Goal: Obtain resource: Download file/media

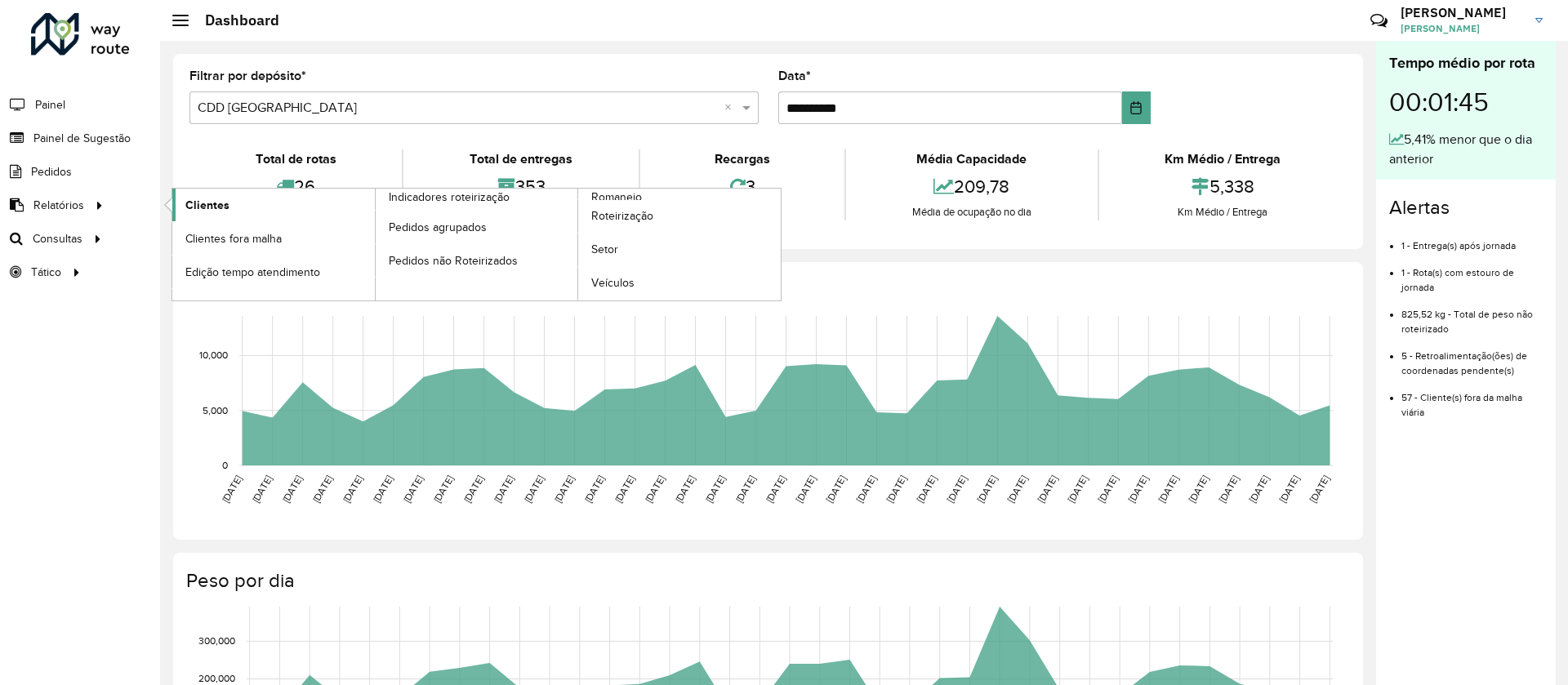
click at [219, 213] on link "Clientes" at bounding box center [274, 204] width 203 height 33
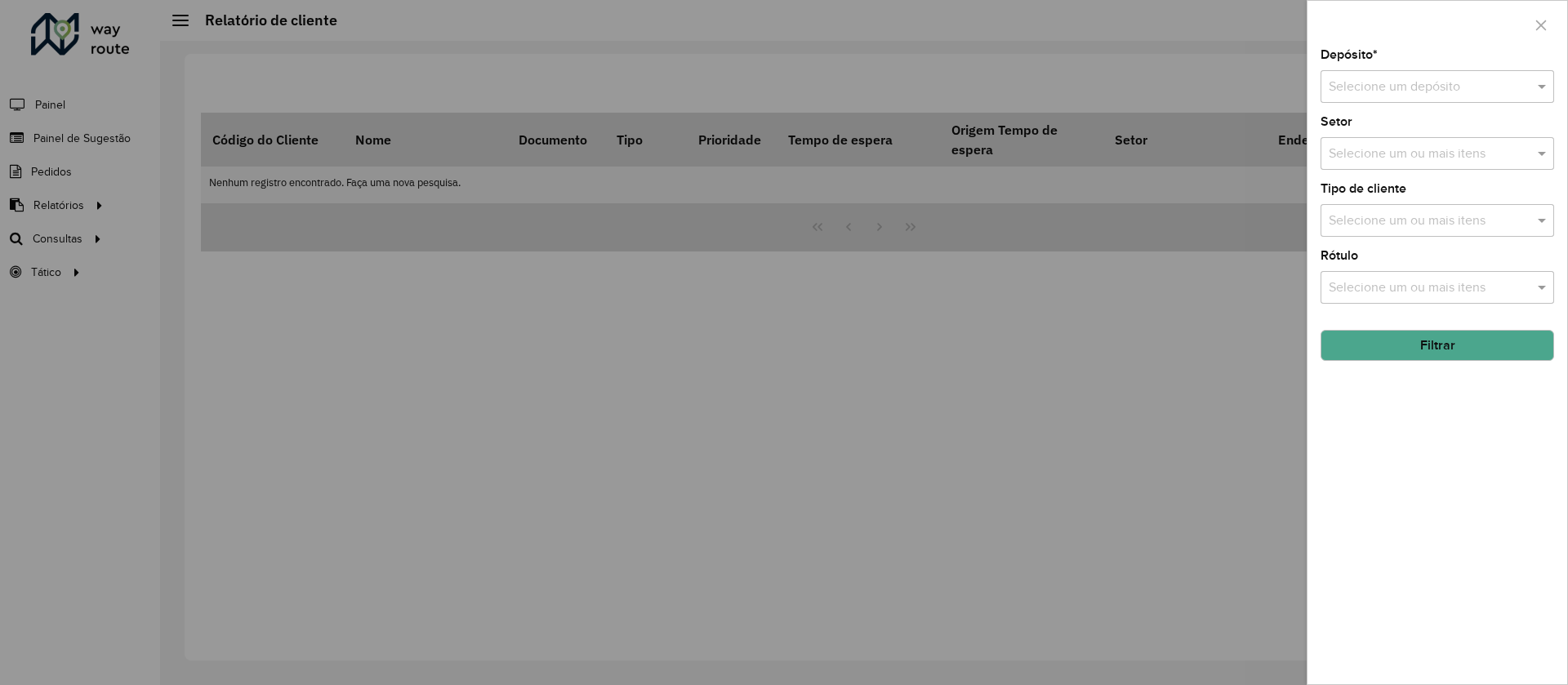
drag, startPoint x: 1389, startPoint y: 74, endPoint x: 1378, endPoint y: 99, distance: 27.3
click at [1389, 74] on div "Selecione um depósito" at bounding box center [1437, 86] width 234 height 33
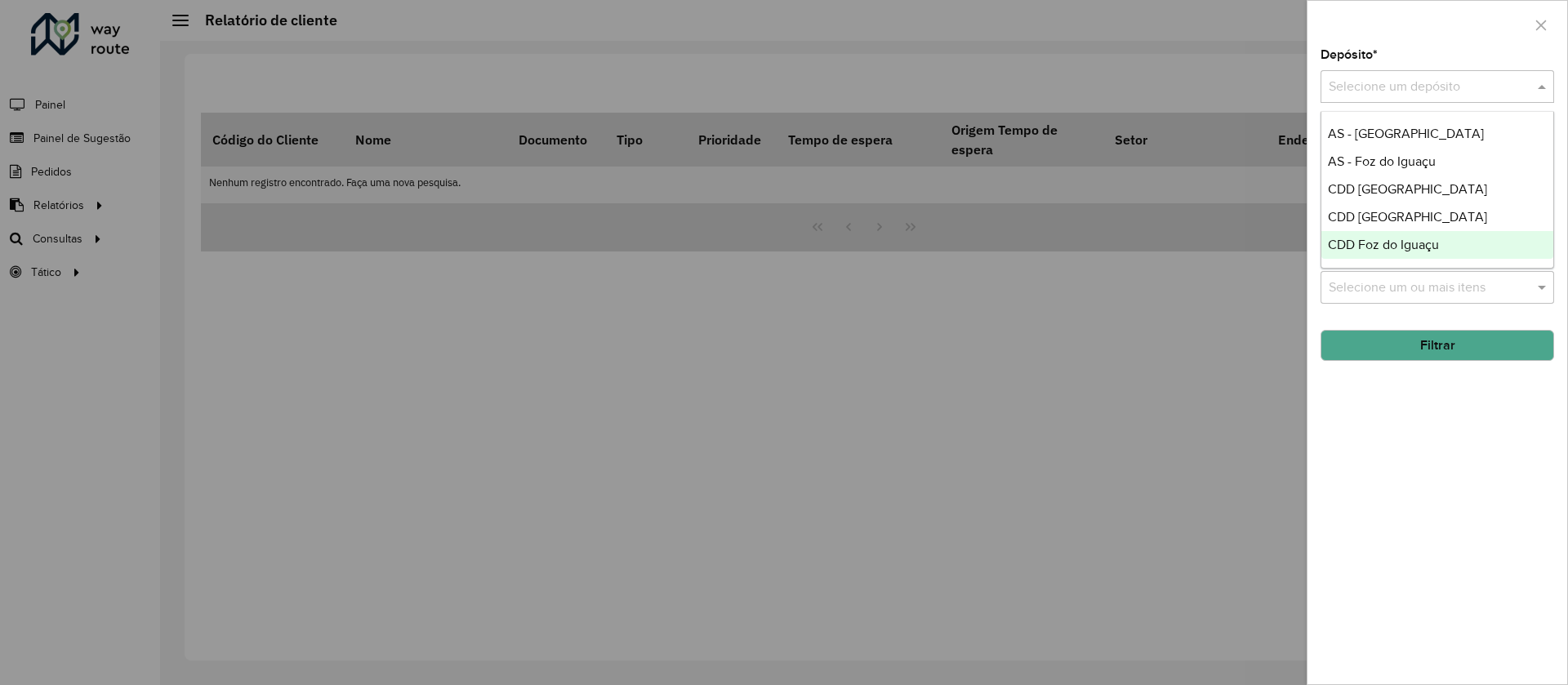
click at [1360, 238] on span "CDD Foz do Iguaçu" at bounding box center [1383, 245] width 111 height 14
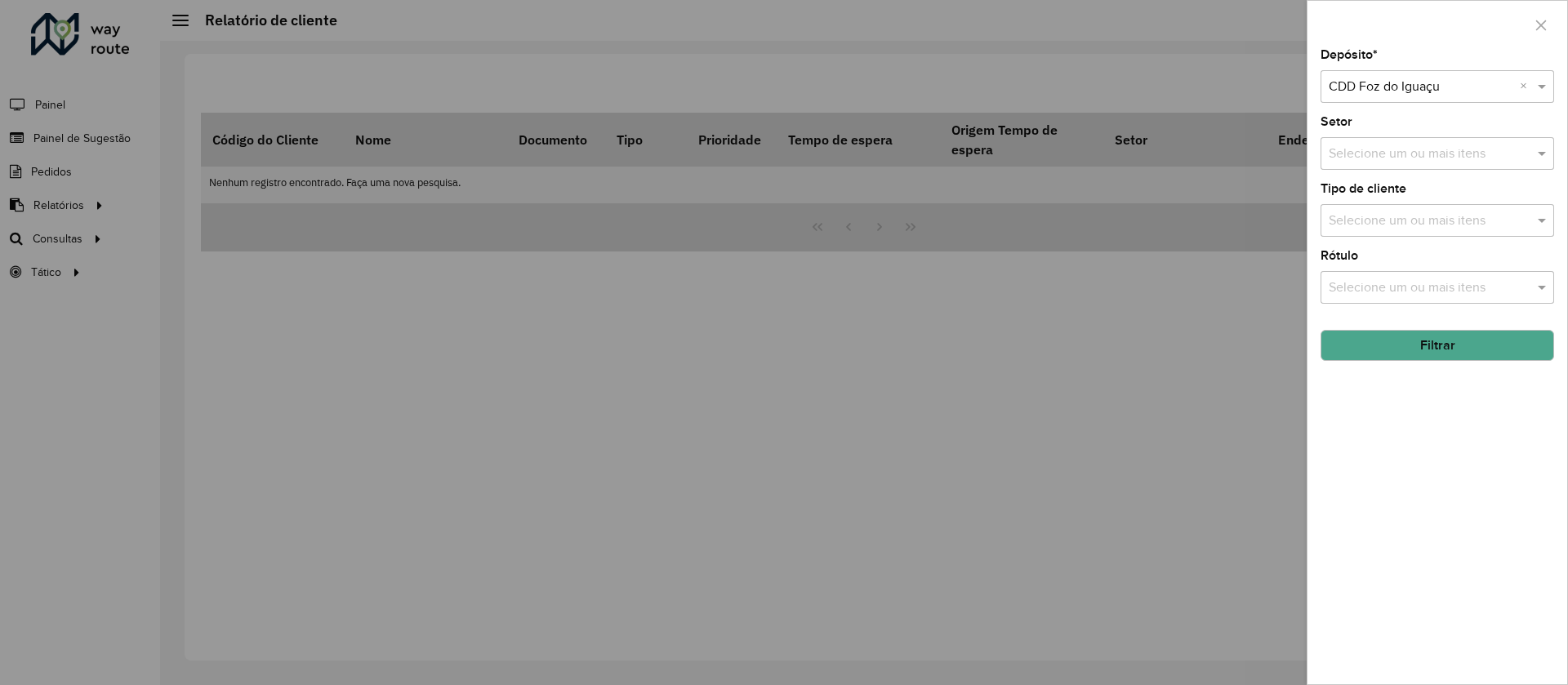
click at [1363, 147] on input "text" at bounding box center [1429, 155] width 209 height 20
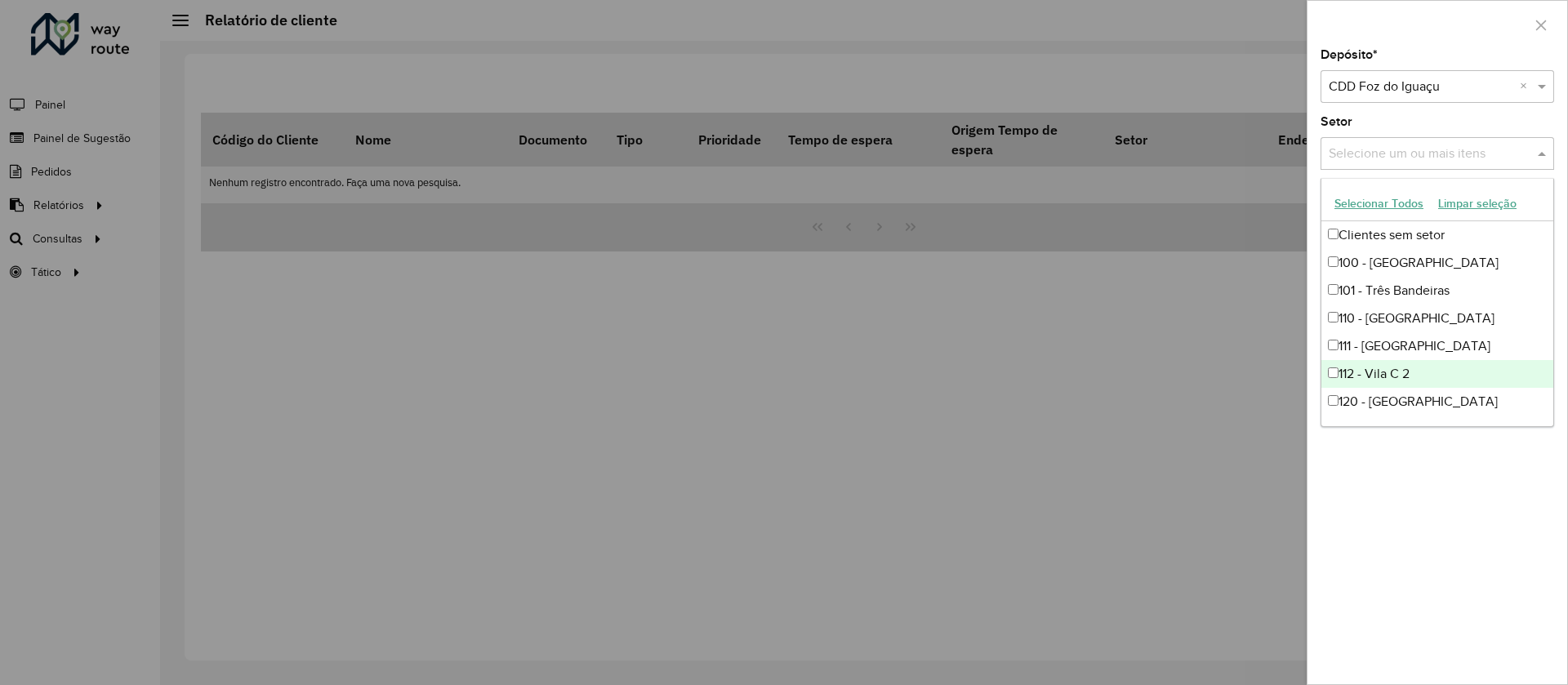
click at [1410, 523] on div "Depósito * Selecione um depósito × CDD Foz do Iguaçu × Setor Selecione um ou ma…" at bounding box center [1437, 366] width 259 height 635
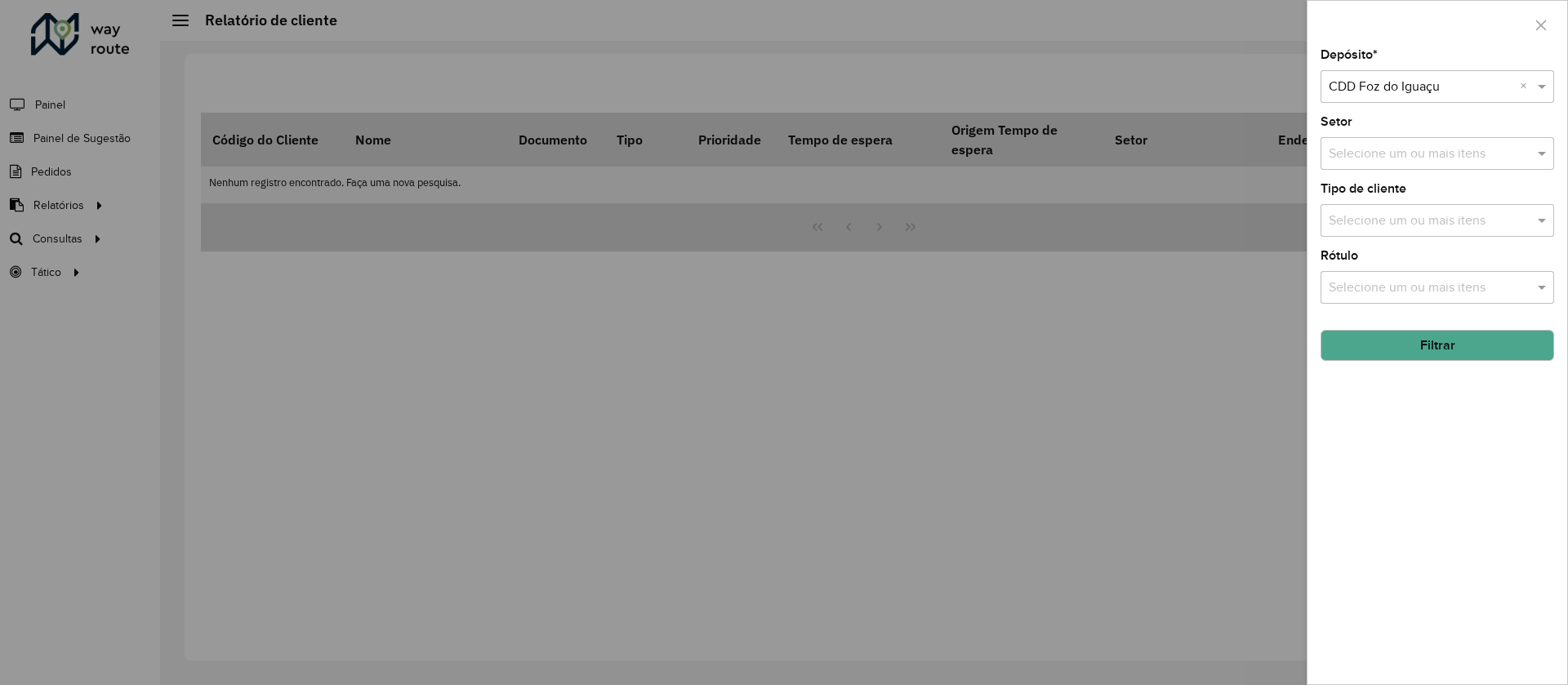
click at [1364, 346] on button "Filtrar" at bounding box center [1437, 345] width 234 height 31
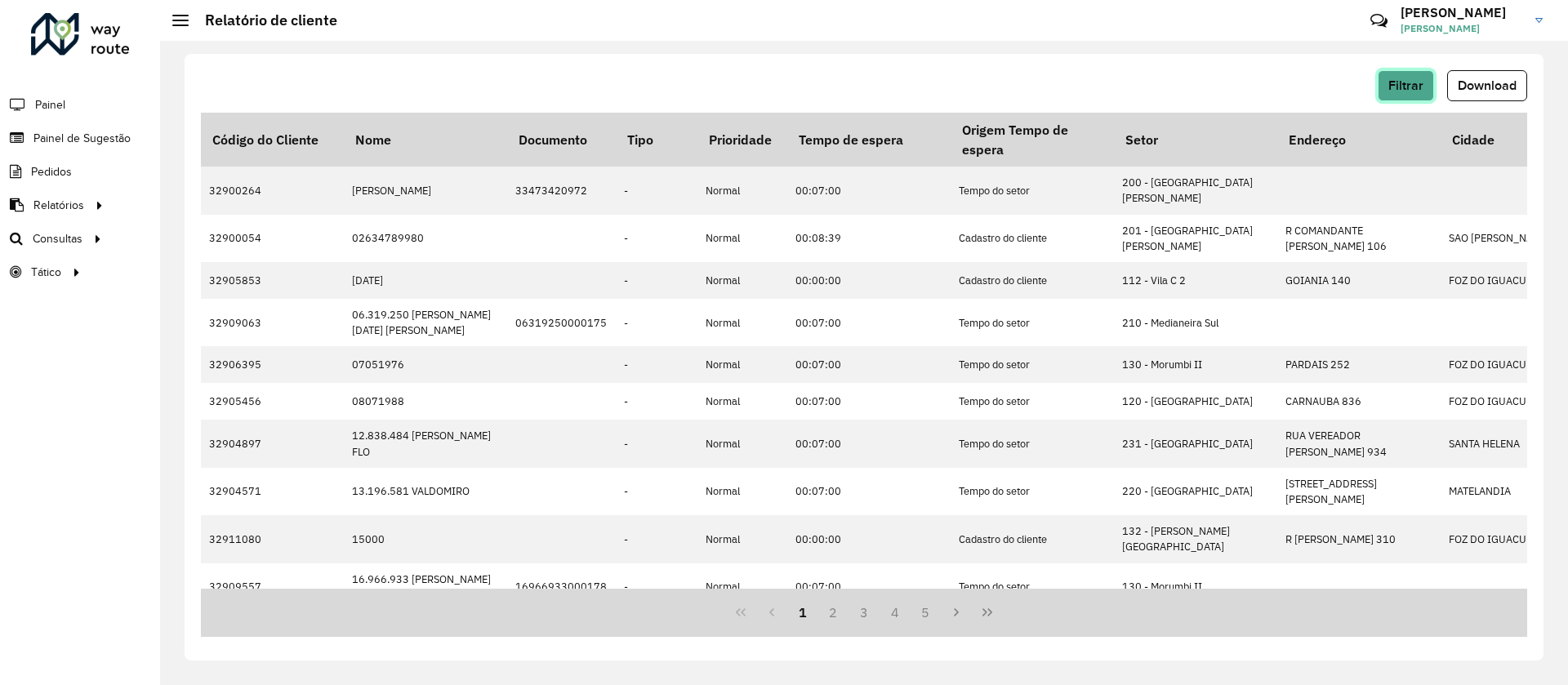
click at [1416, 91] on span "Filtrar" at bounding box center [1406, 85] width 36 height 14
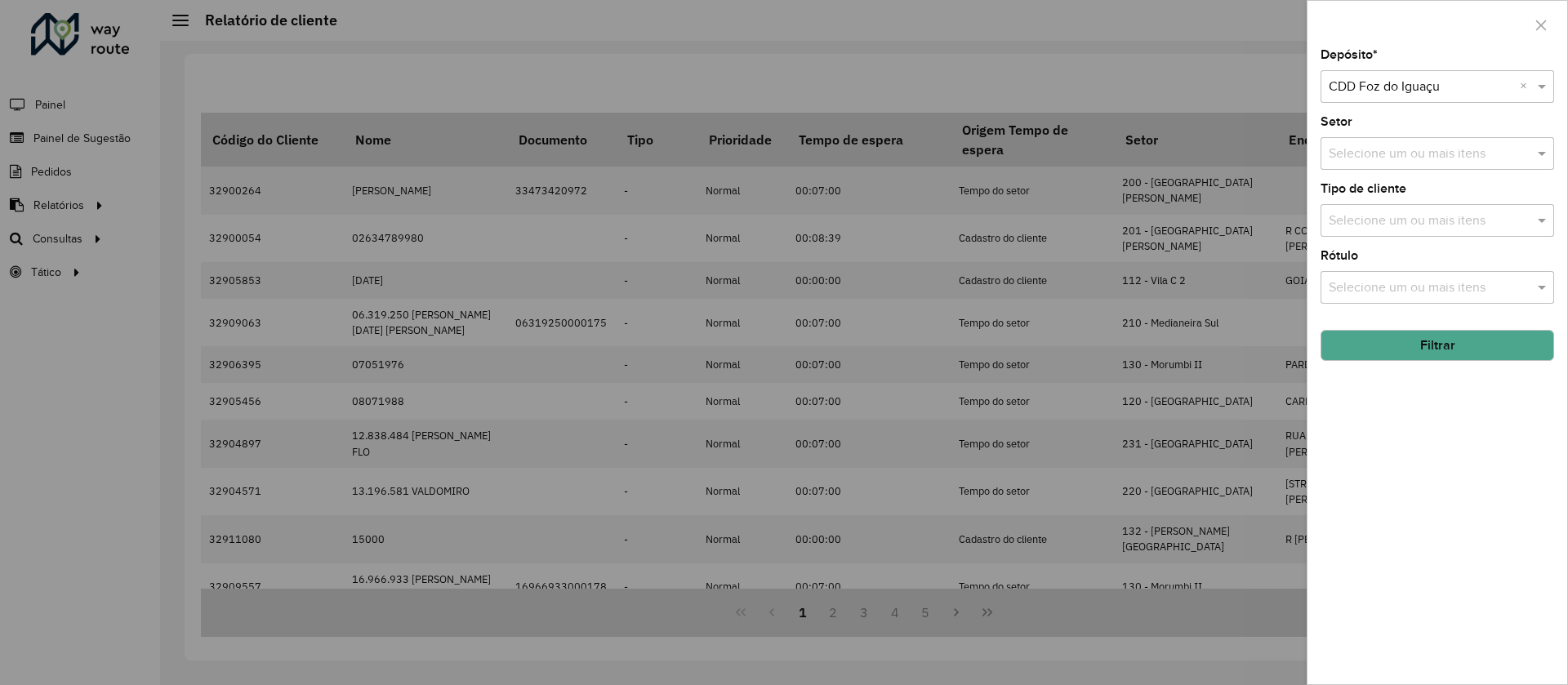
click at [1140, 107] on div at bounding box center [784, 342] width 1568 height 685
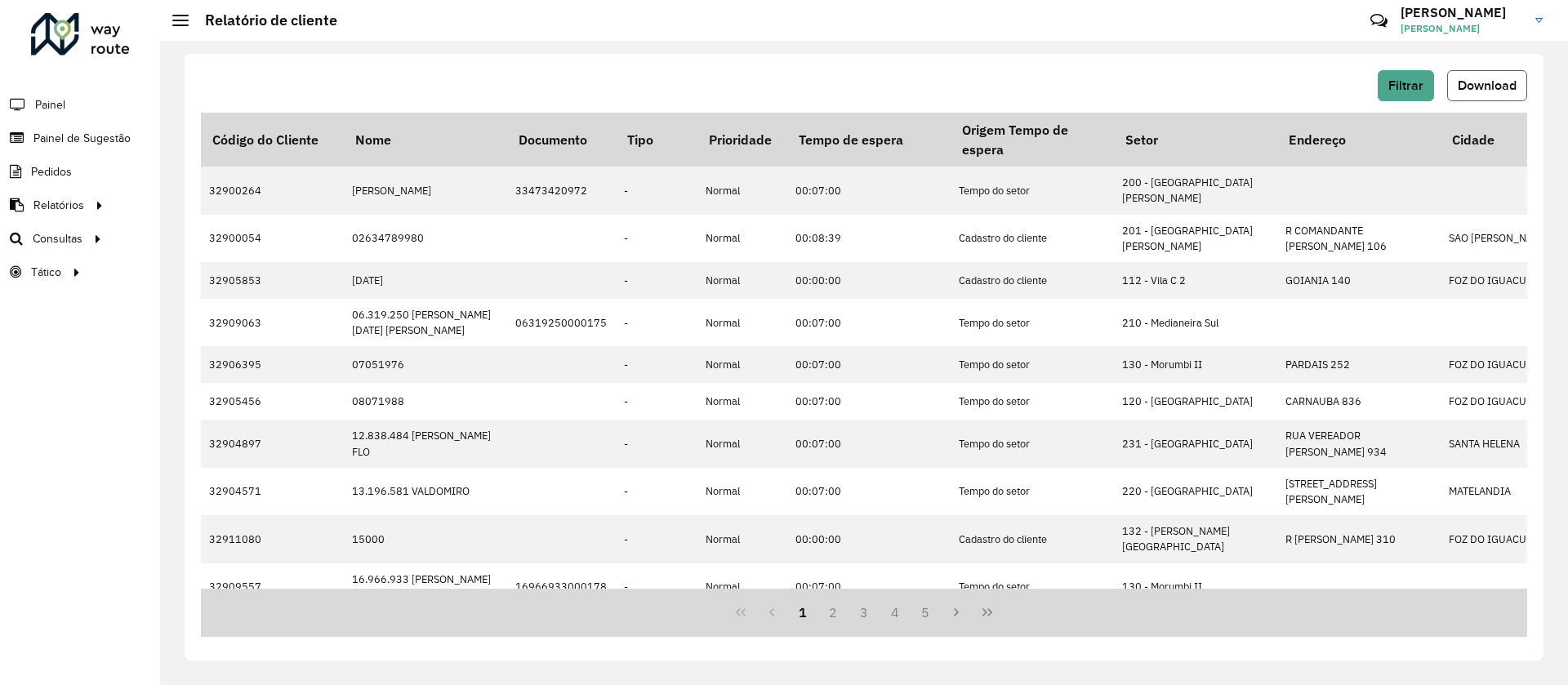
click at [1472, 92] on button "Download" at bounding box center [1487, 85] width 80 height 31
